Goal: Information Seeking & Learning: Learn about a topic

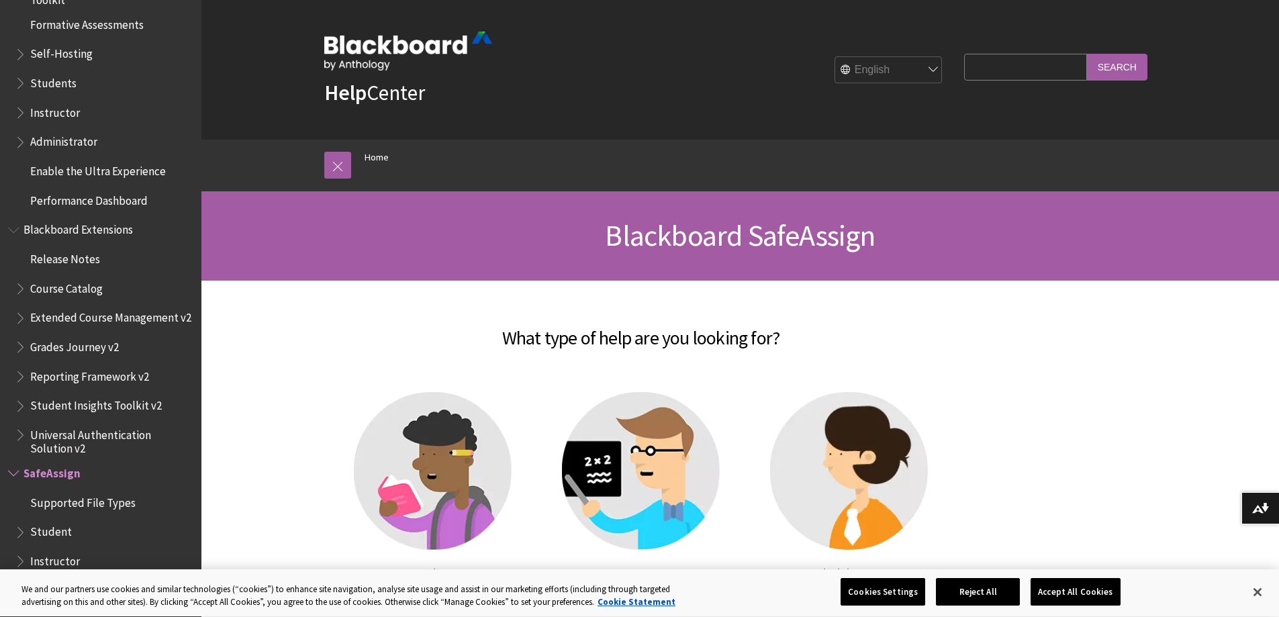
scroll to position [134, 0]
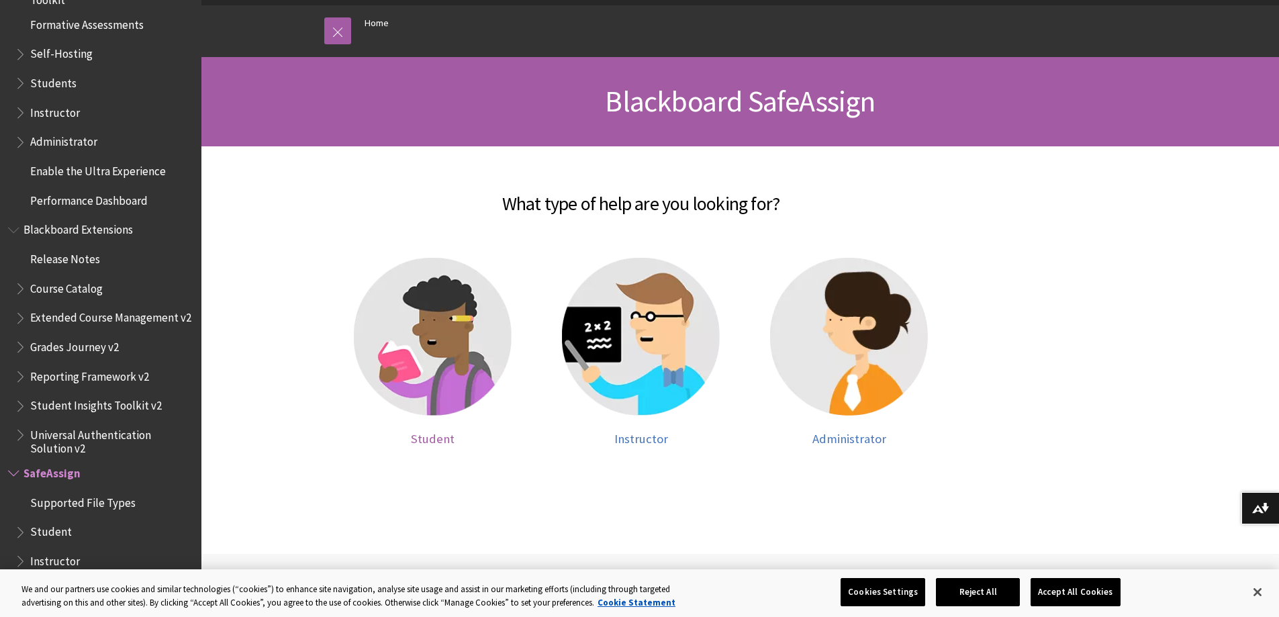
click at [422, 304] on img at bounding box center [433, 337] width 158 height 158
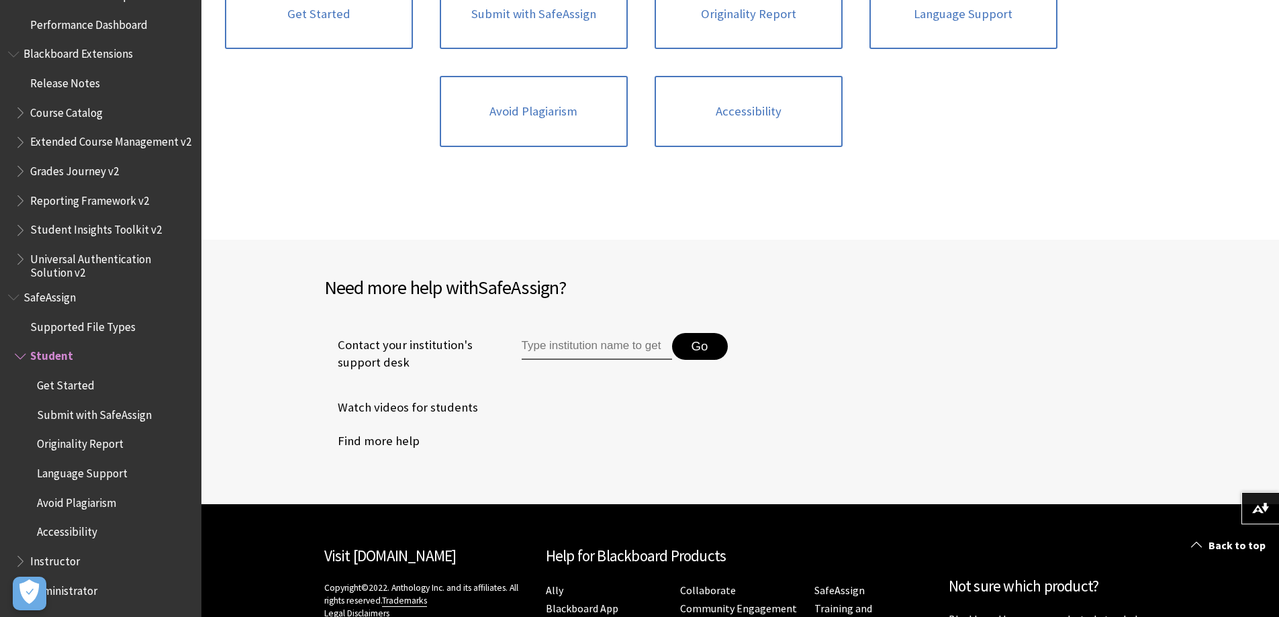
scroll to position [134, 0]
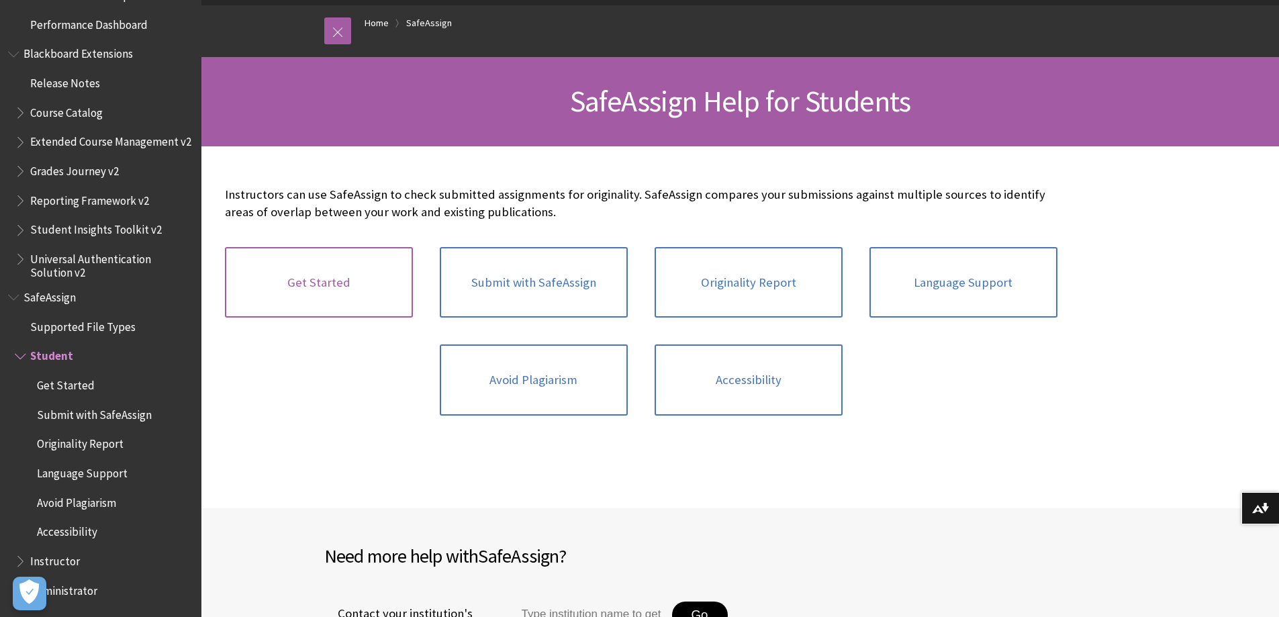
click at [363, 297] on link "Get Started" at bounding box center [319, 282] width 188 height 71
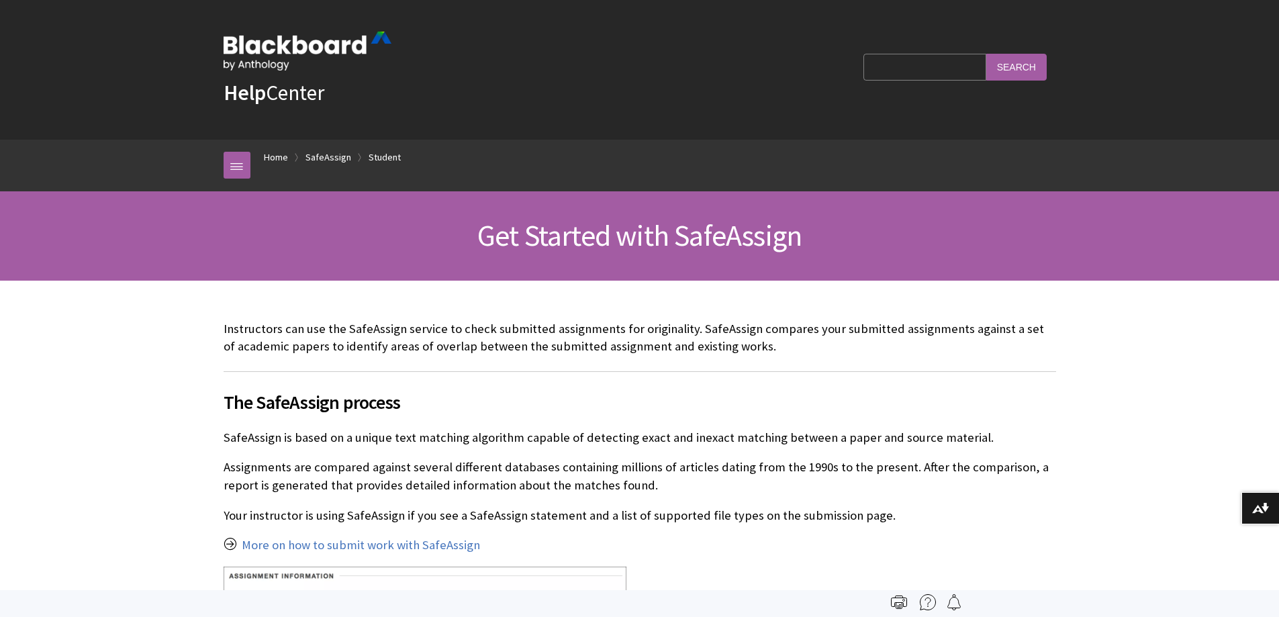
scroll to position [1426, 0]
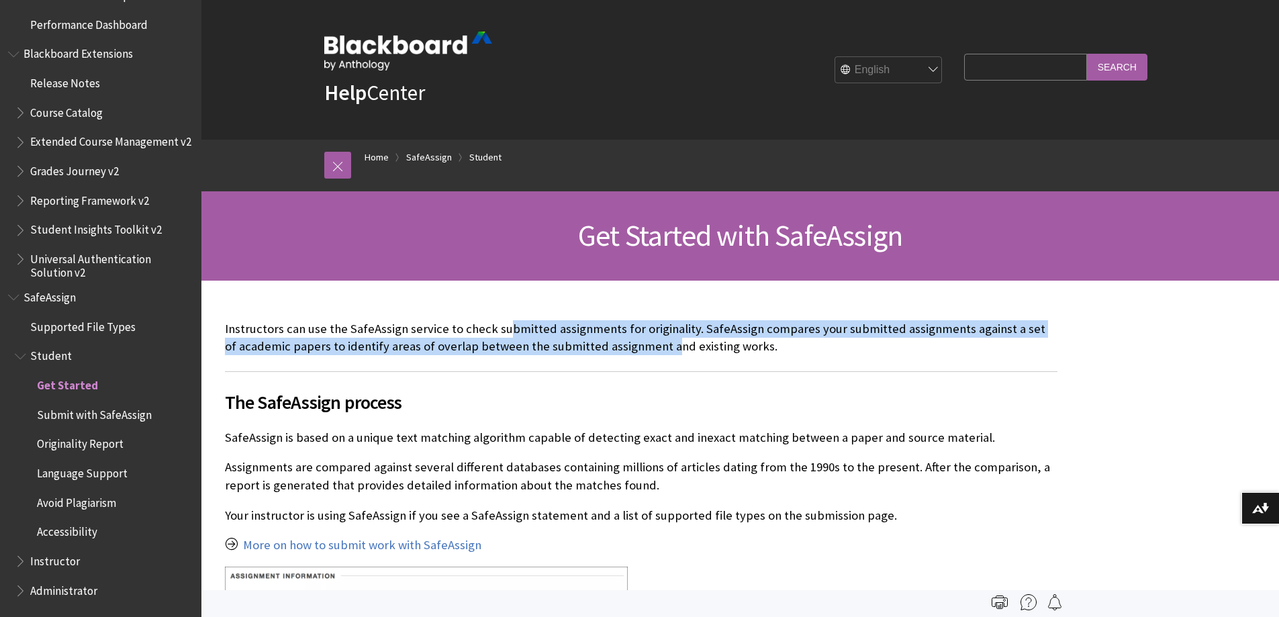
drag, startPoint x: 520, startPoint y: 333, endPoint x: 649, endPoint y: 355, distance: 131.5
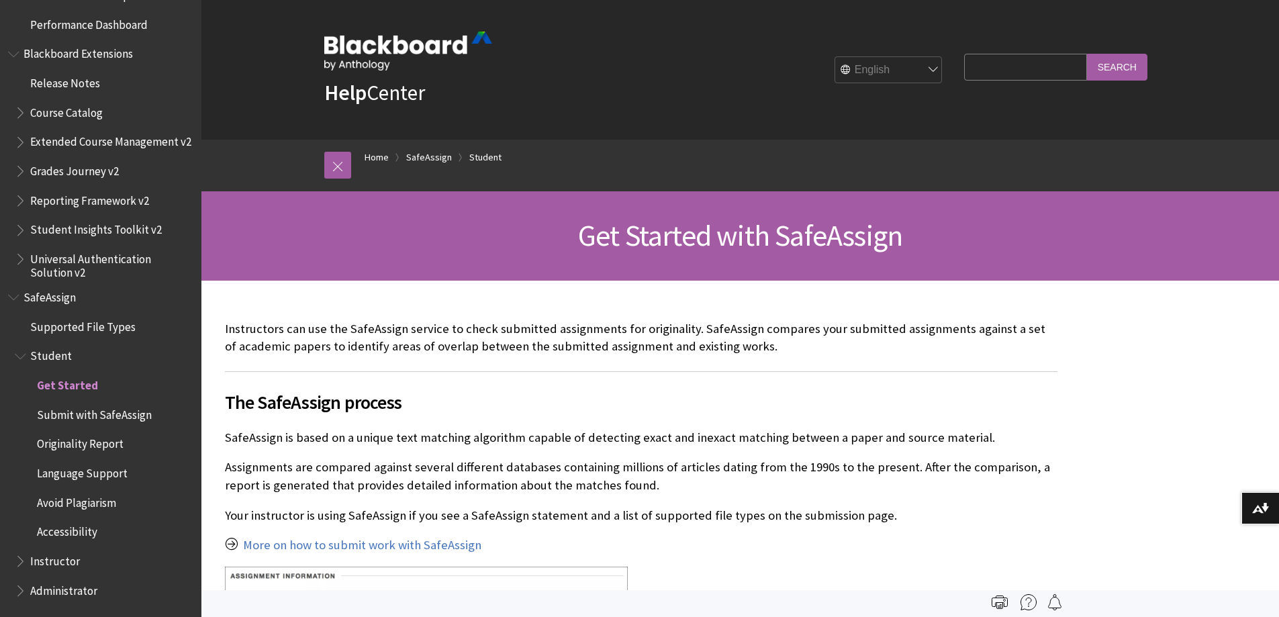
click at [406, 439] on p "SafeAssign is based on a unique text matching algorithm capable of detecting ex…" at bounding box center [641, 437] width 833 height 17
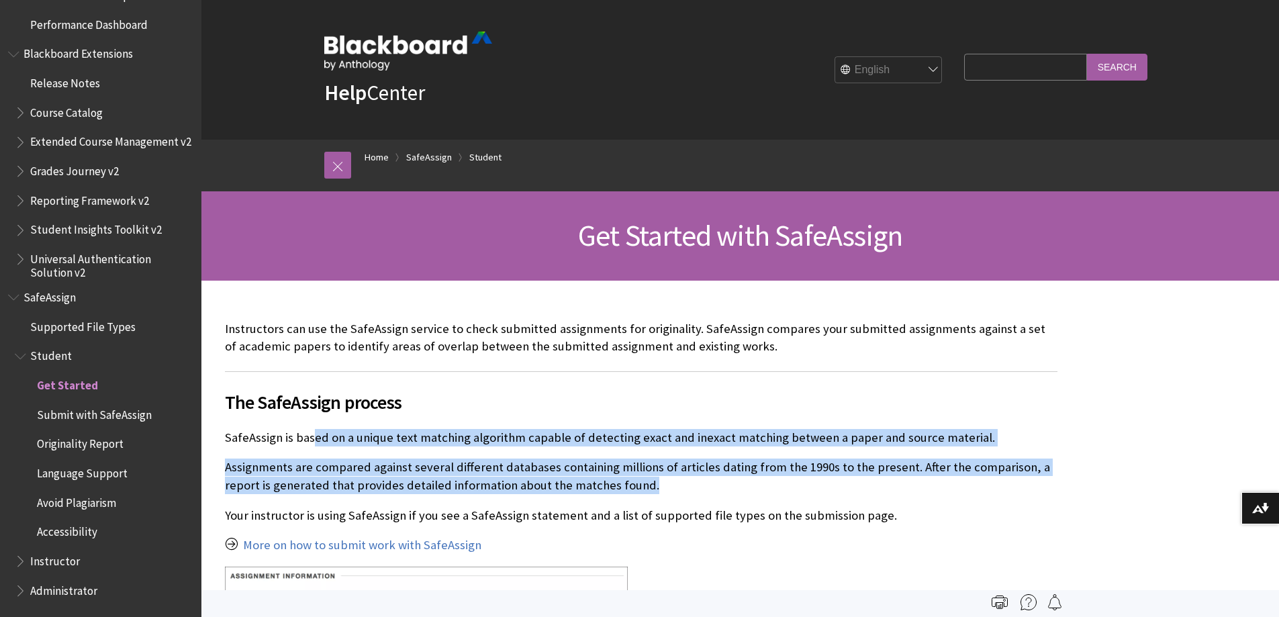
drag, startPoint x: 385, startPoint y: 439, endPoint x: 924, endPoint y: 490, distance: 540.9
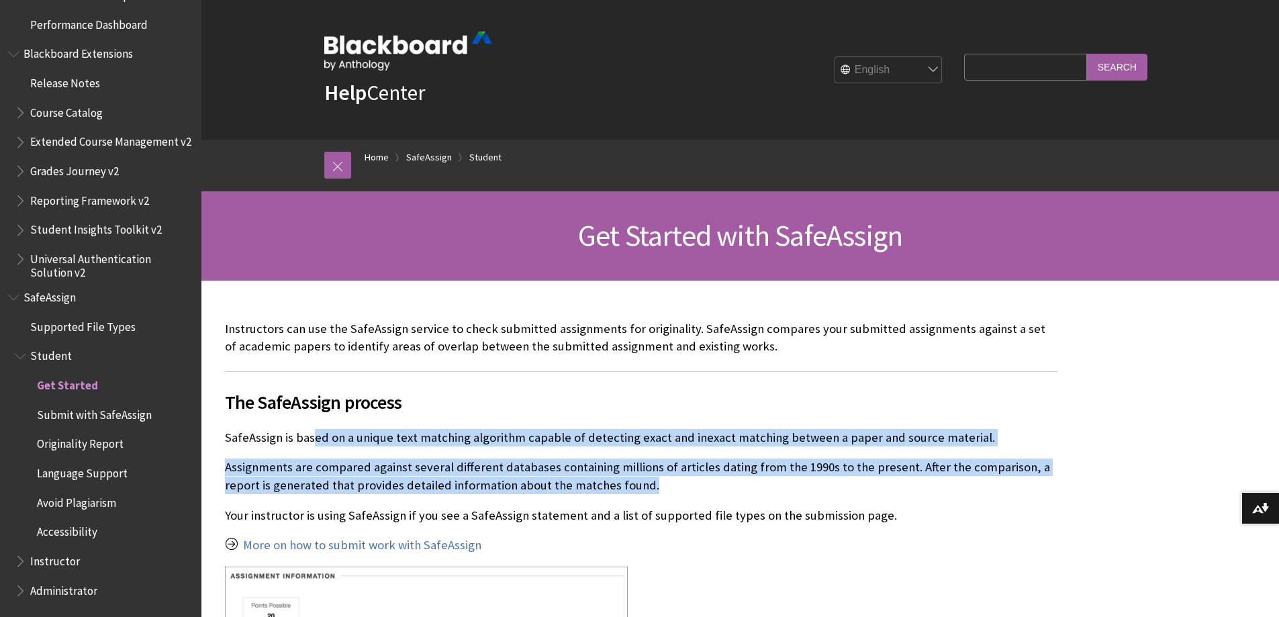
scroll to position [201, 0]
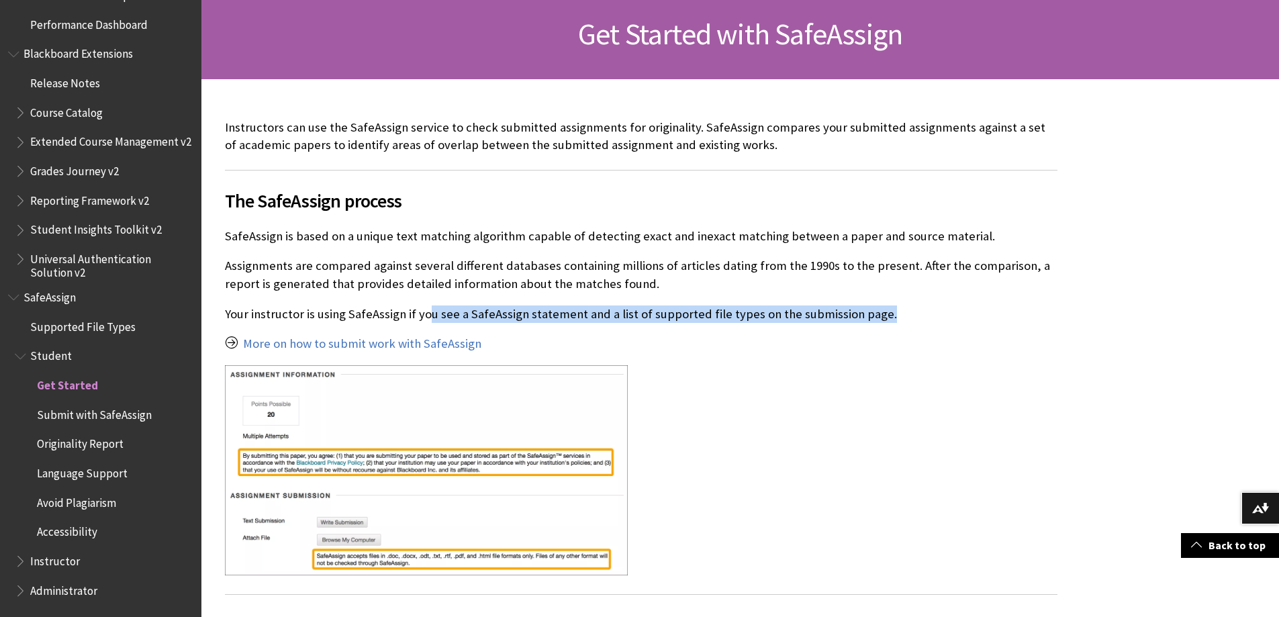
drag, startPoint x: 424, startPoint y: 318, endPoint x: 891, endPoint y: 318, distance: 466.7
click at [891, 318] on p "Your instructor is using SafeAssign if you see a SafeAssign statement and a lis…" at bounding box center [641, 314] width 833 height 17
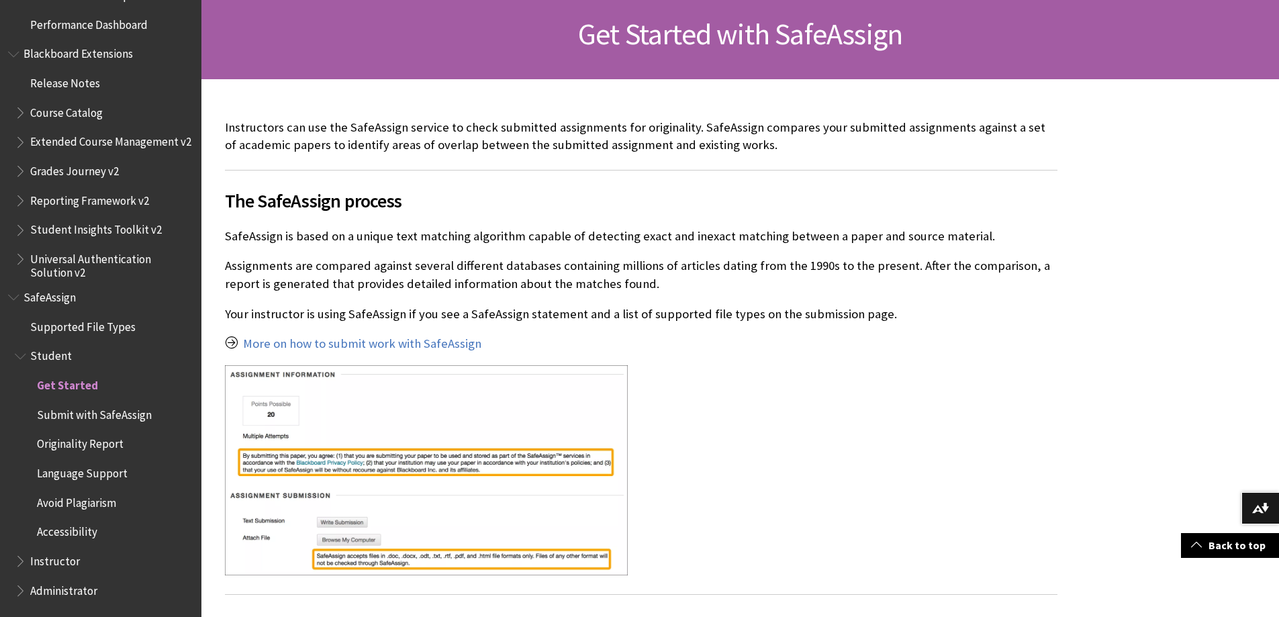
click at [856, 355] on div "Instructors can use the SafeAssign service to check submitted assignments for o…" at bounding box center [641, 538] width 833 height 838
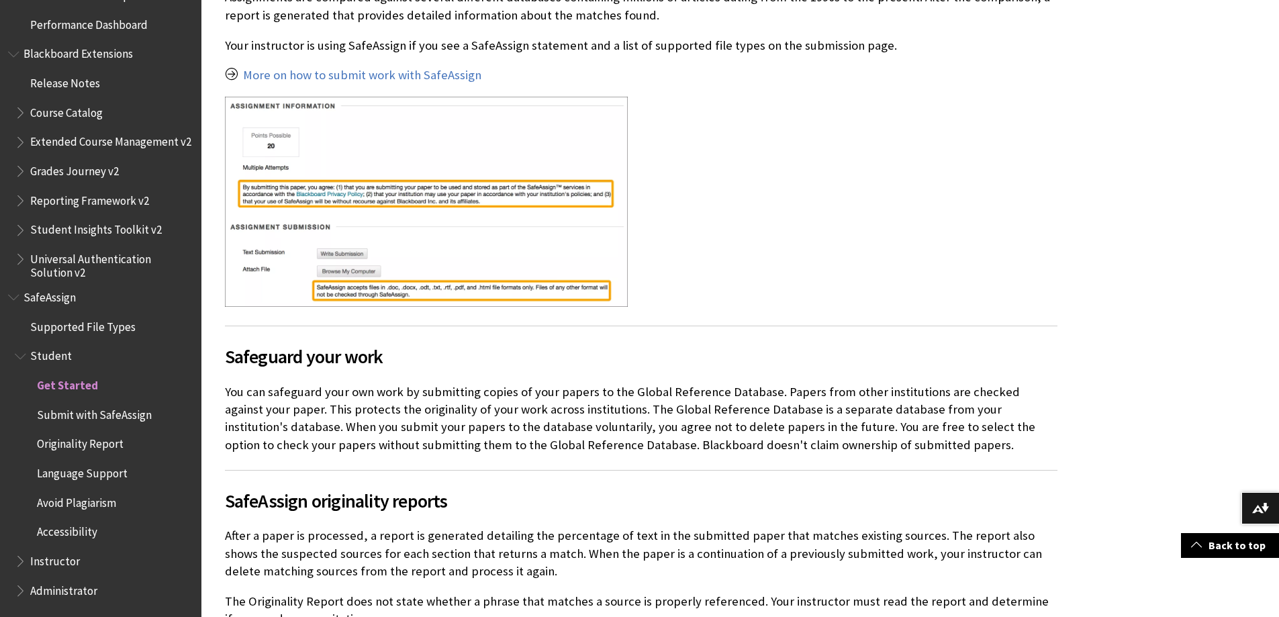
scroll to position [604, 0]
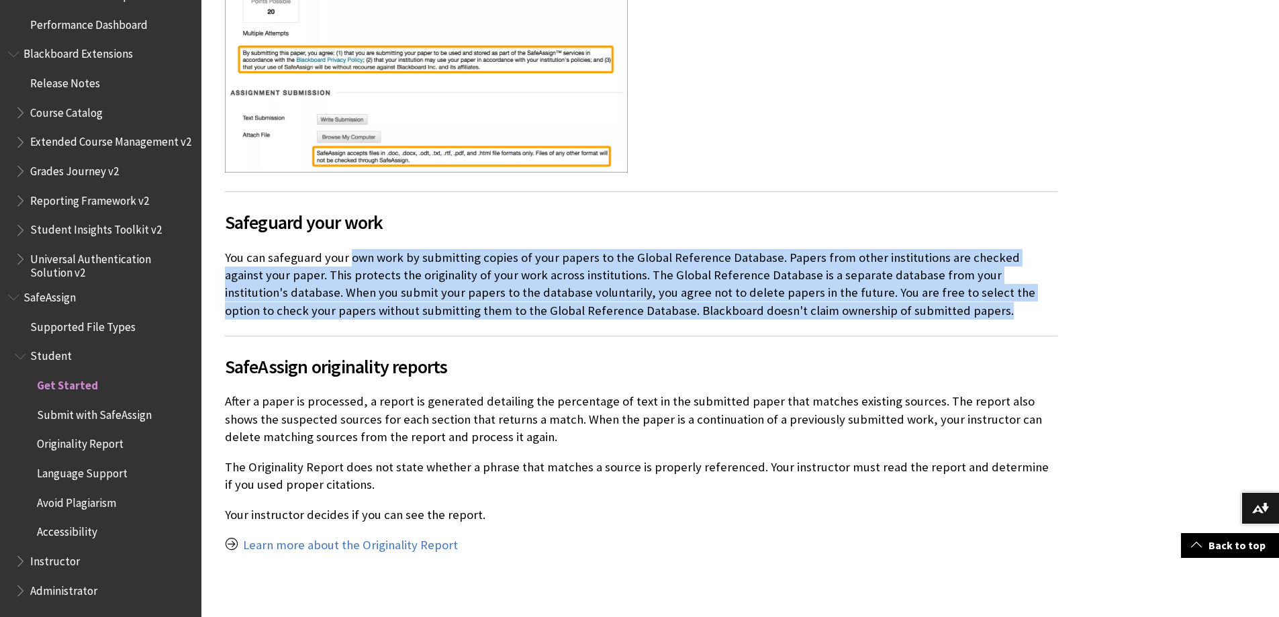
drag, startPoint x: 359, startPoint y: 259, endPoint x: 1007, endPoint y: 315, distance: 651.1
click at [1007, 315] on p "You can safeguard your own work by submitting copies of your papers to the Glob…" at bounding box center [641, 284] width 833 height 71
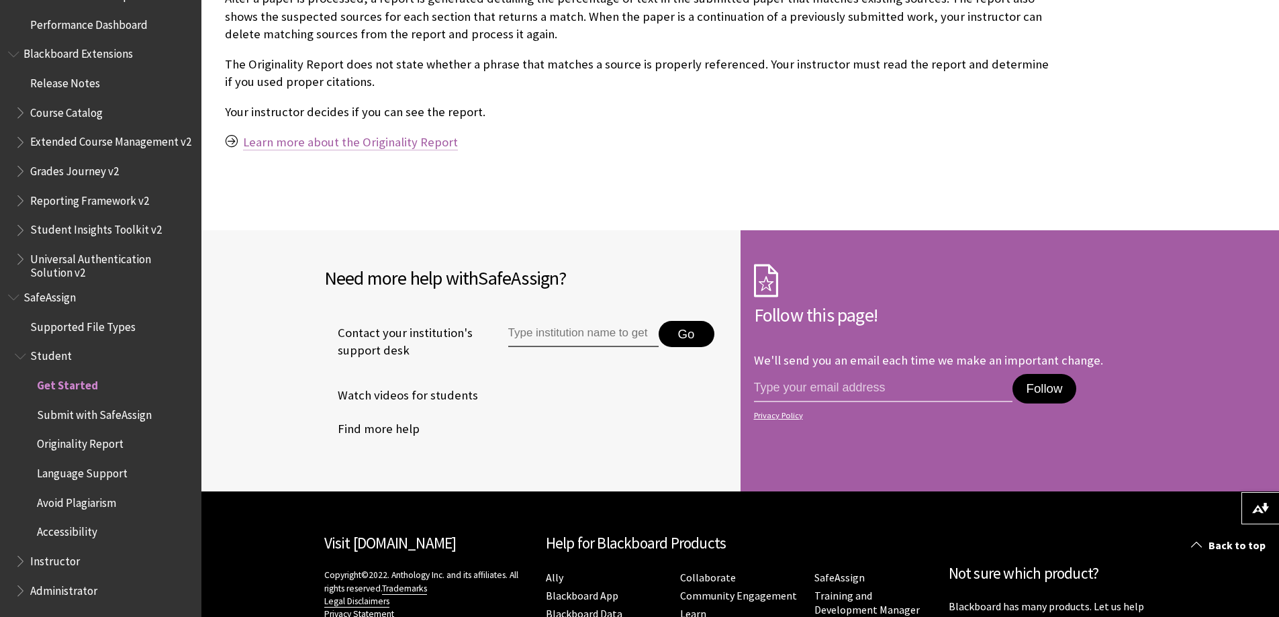
scroll to position [806, 0]
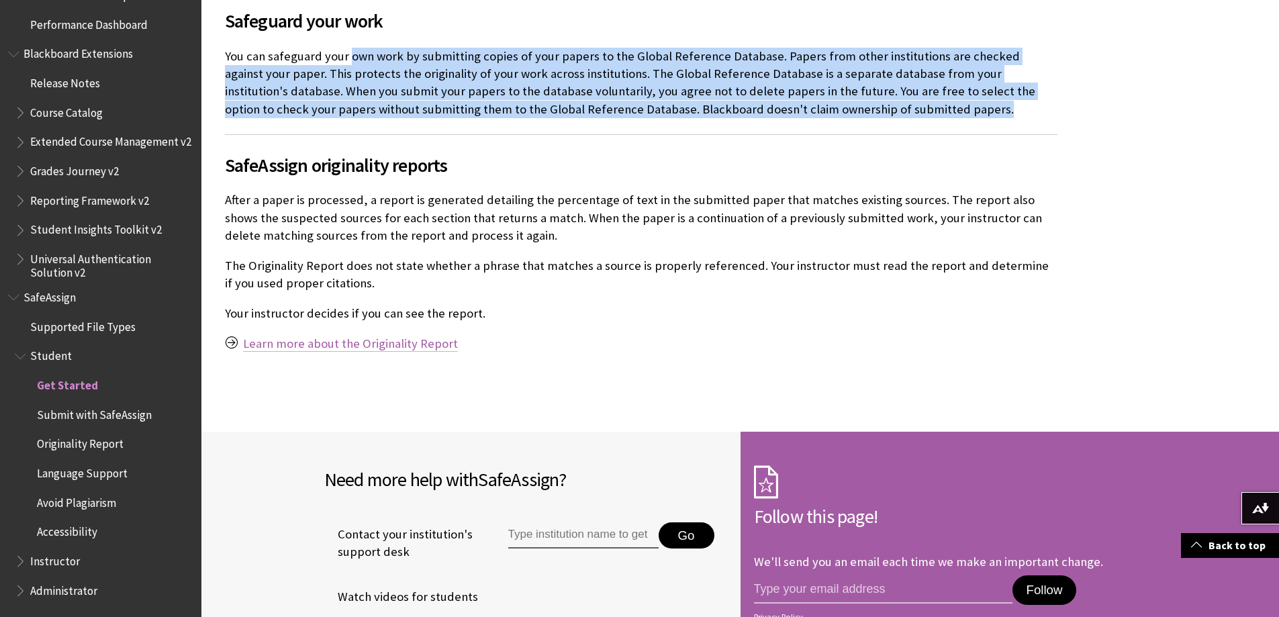
click at [395, 349] on link "Learn more about the Originality Report" at bounding box center [350, 344] width 215 height 16
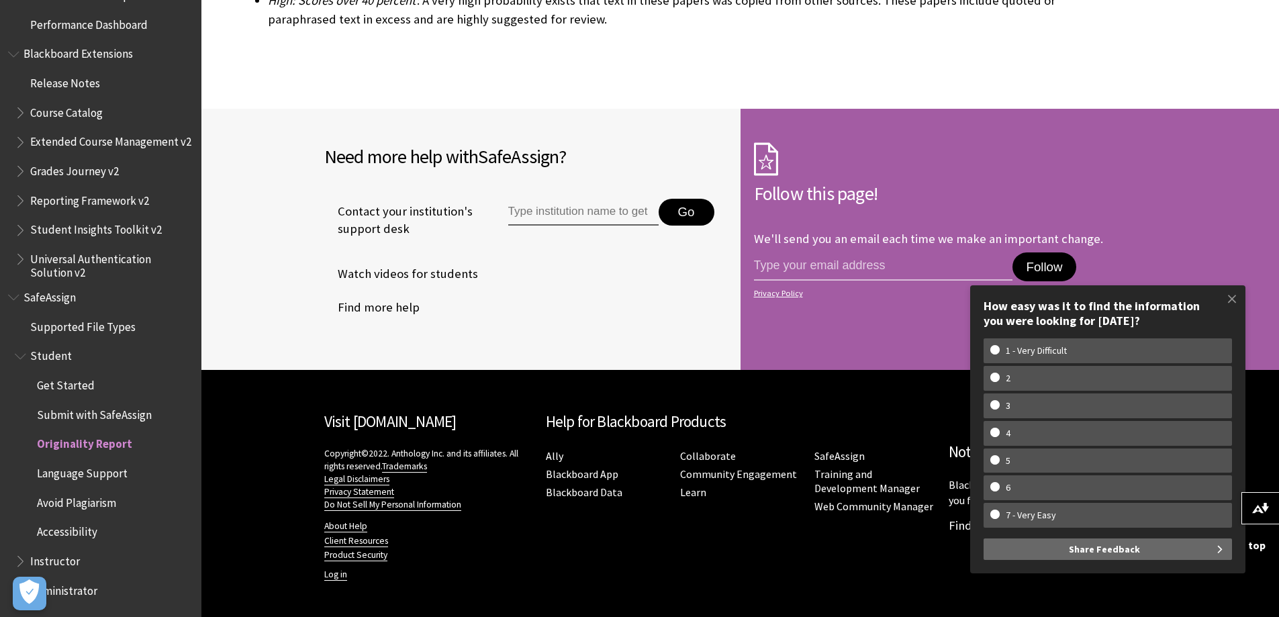
scroll to position [3832, 0]
click at [96, 504] on span "Avoid Plagiarism" at bounding box center [76, 501] width 79 height 18
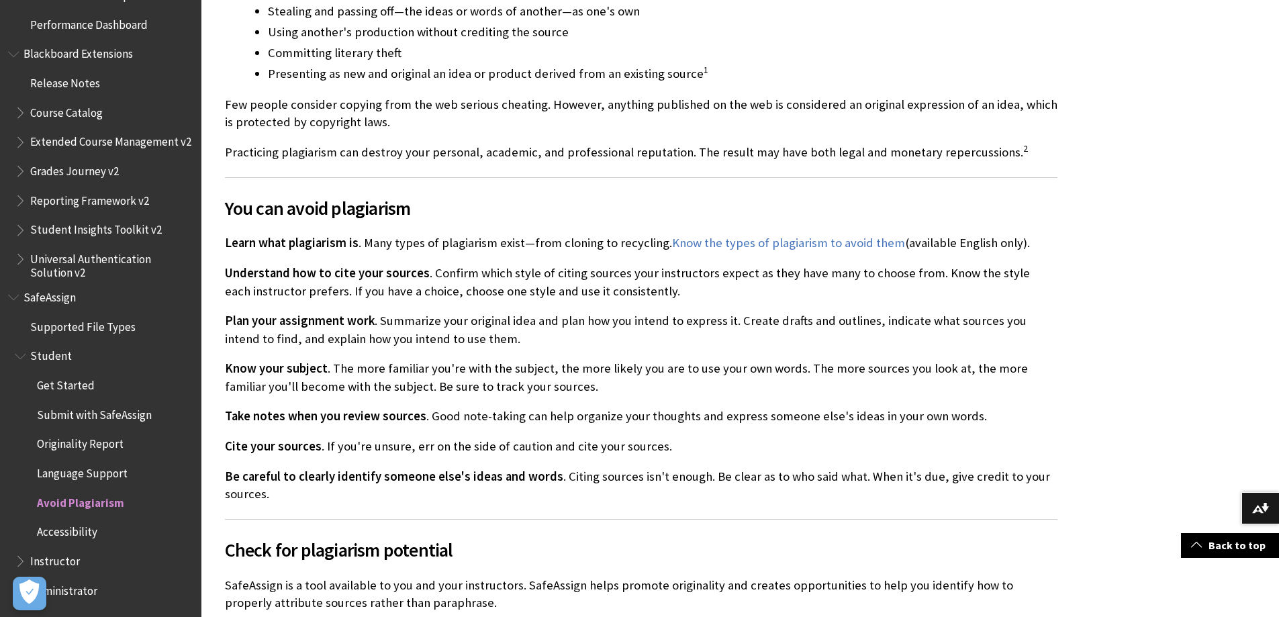
scroll to position [470, 0]
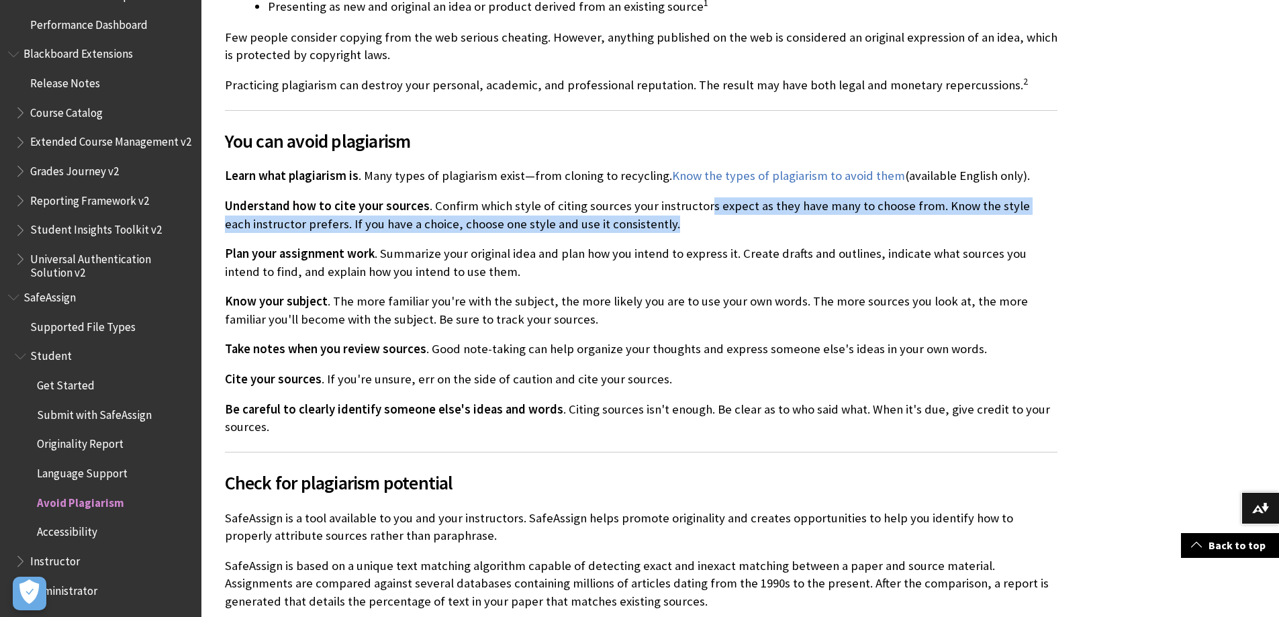
drag, startPoint x: 835, startPoint y: 207, endPoint x: 1025, endPoint y: 223, distance: 191.4
click at [1025, 223] on p "Understand how to cite your sources . Confirm which style of citing sources you…" at bounding box center [641, 214] width 833 height 35
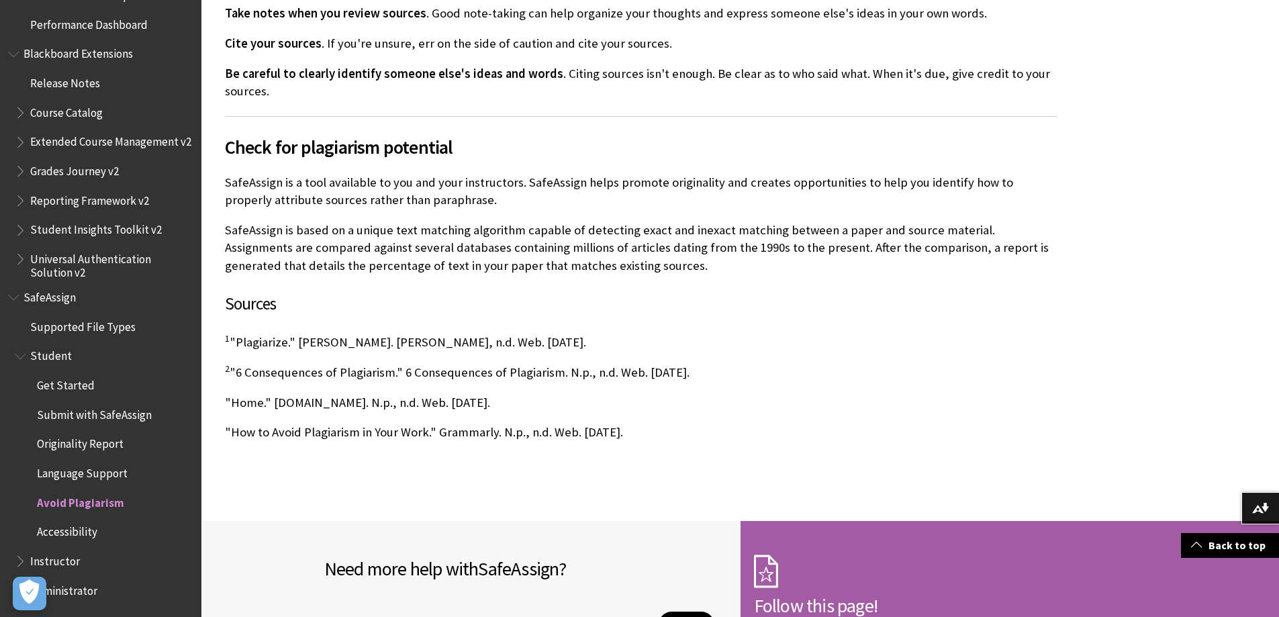
scroll to position [873, 0]
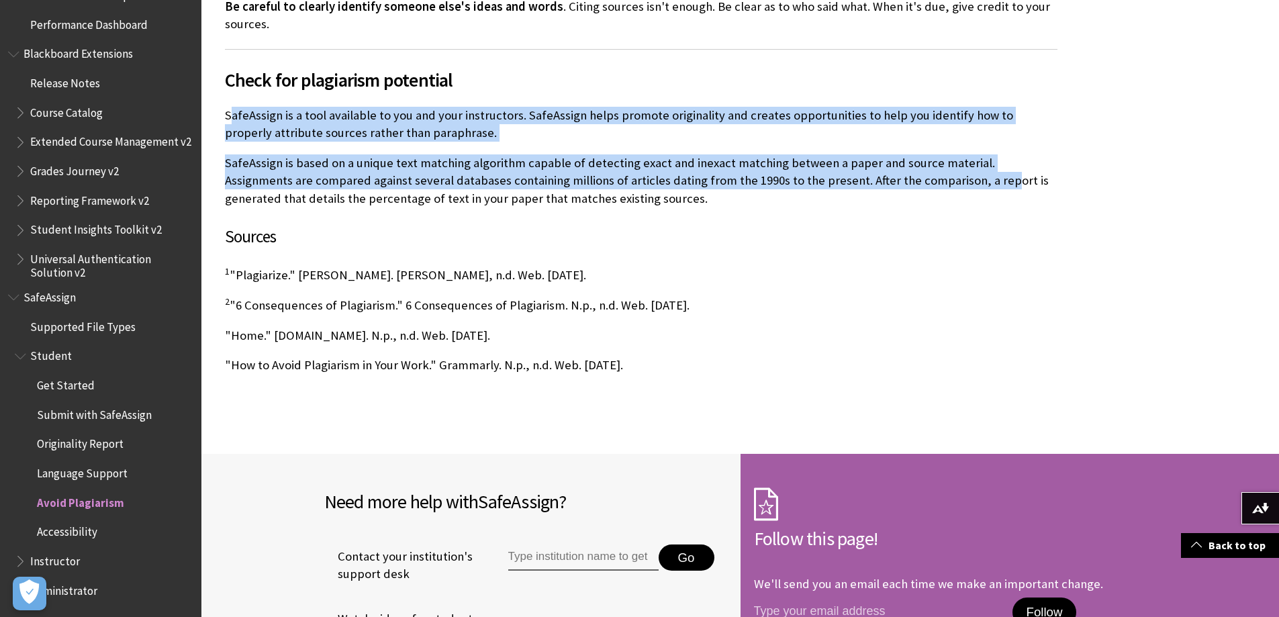
drag, startPoint x: 234, startPoint y: 115, endPoint x: 931, endPoint y: 181, distance: 699.4
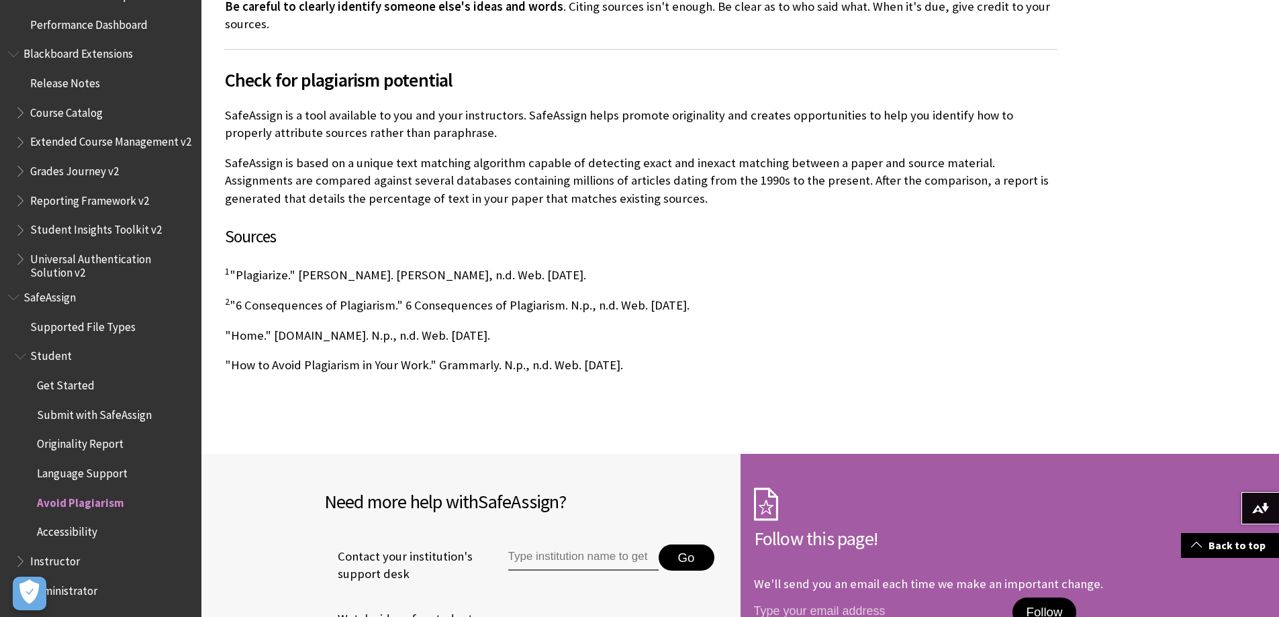
click at [577, 192] on p "SafeAssign is based on a unique text matching algorithm capable of detecting ex…" at bounding box center [641, 180] width 833 height 53
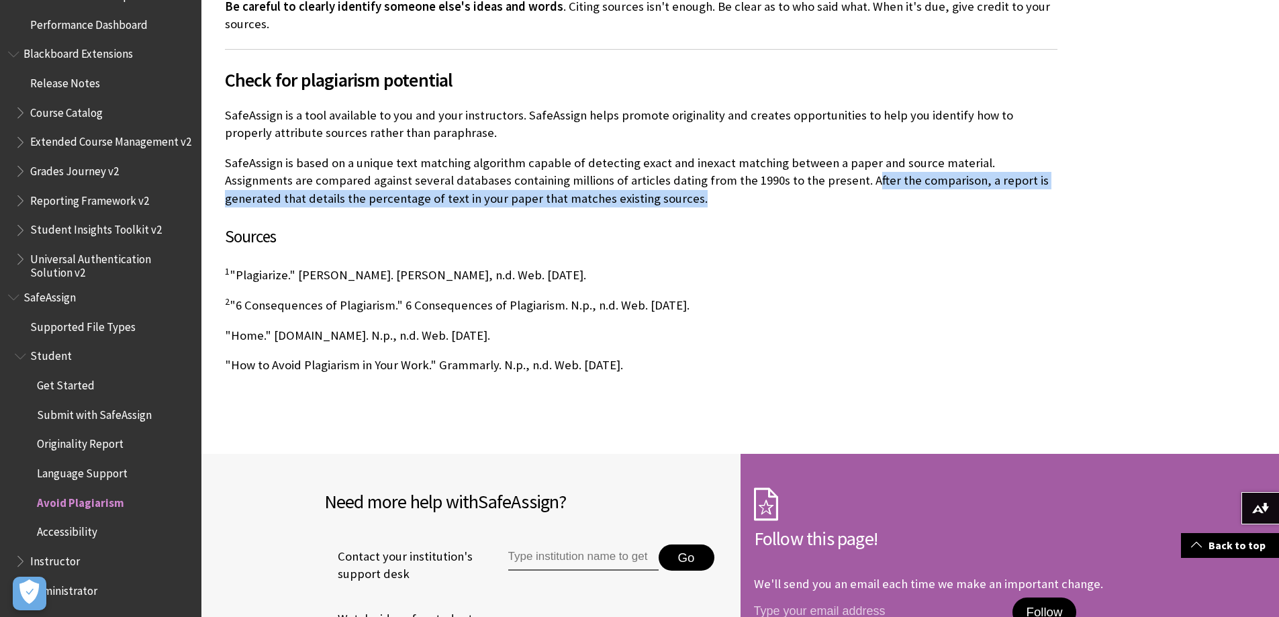
drag, startPoint x: 794, startPoint y: 181, endPoint x: 1017, endPoint y: 195, distance: 223.4
click at [1017, 195] on p "SafeAssign is based on a unique text matching algorithm capable of detecting ex…" at bounding box center [641, 180] width 833 height 53
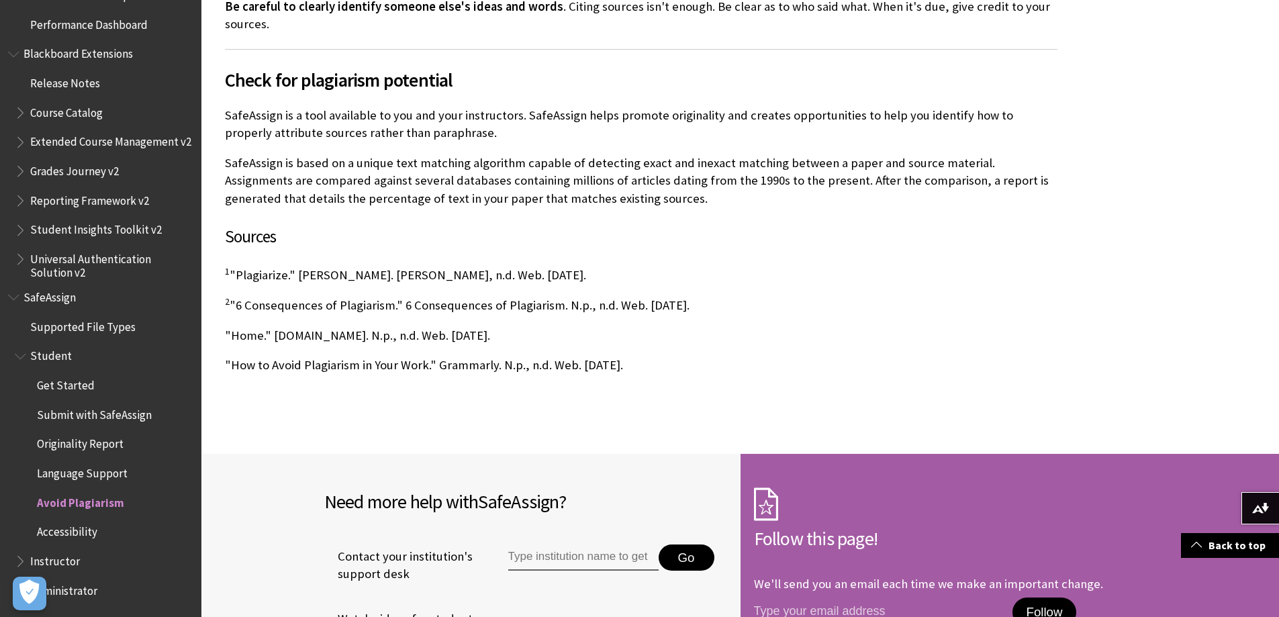
click at [329, 157] on p "SafeAssign is based on a unique text matching algorithm capable of detecting ex…" at bounding box center [641, 180] width 833 height 53
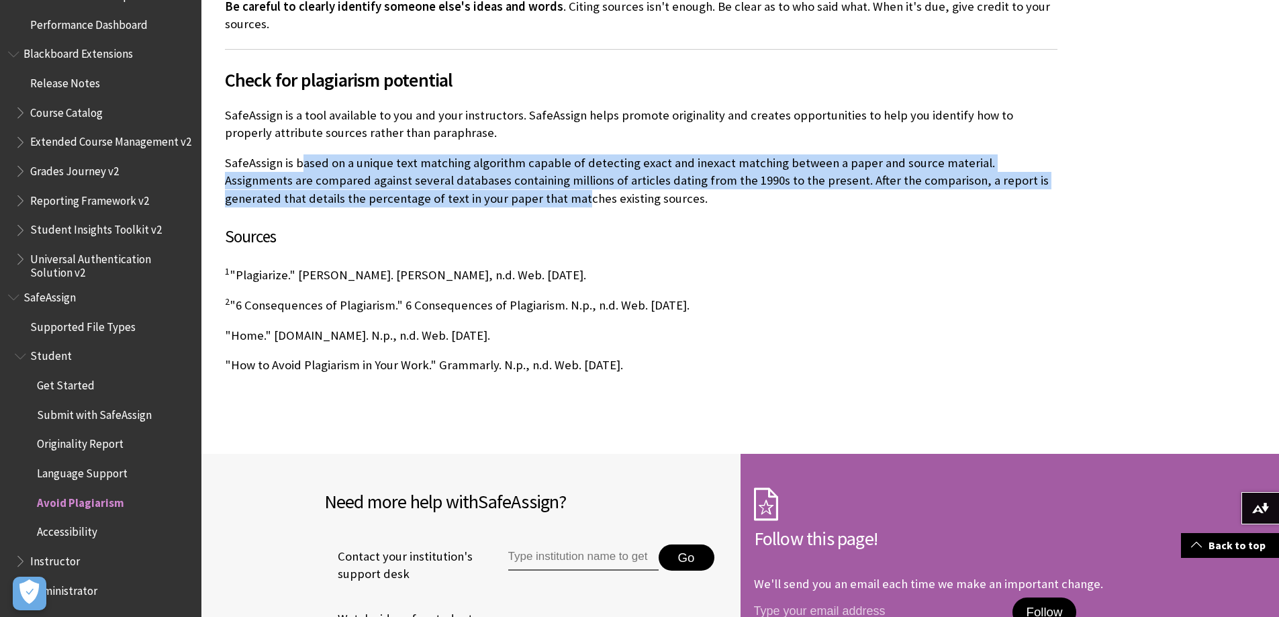
drag, startPoint x: 302, startPoint y: 160, endPoint x: 498, endPoint y: 197, distance: 198.7
click at [498, 197] on p "SafeAssign is based on a unique text matching algorithm capable of detecting ex…" at bounding box center [641, 180] width 833 height 53
